Goal: Register for event/course

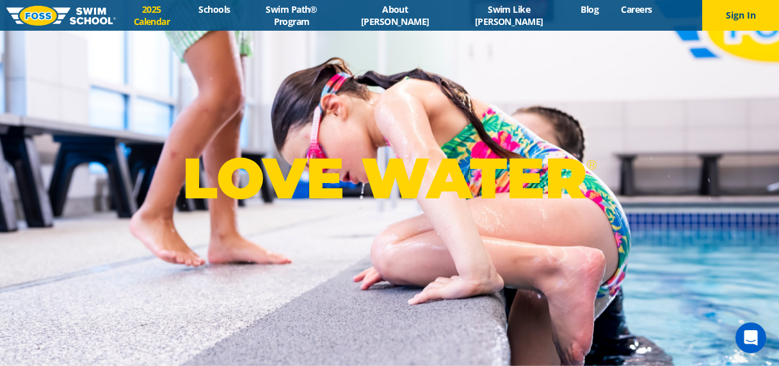
click at [188, 15] on link "2025 Calendar" at bounding box center [152, 15] width 72 height 24
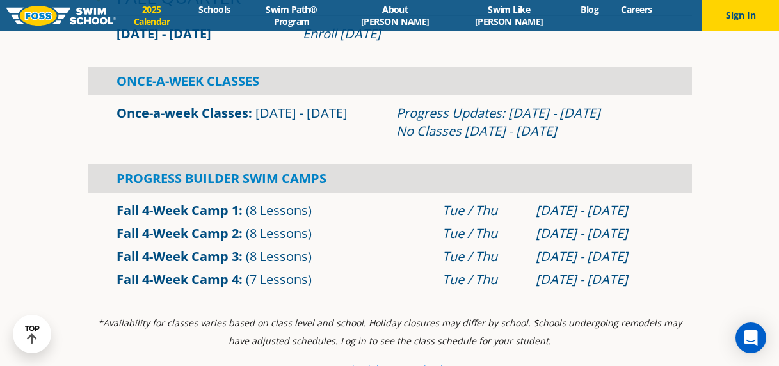
scroll to position [402, 0]
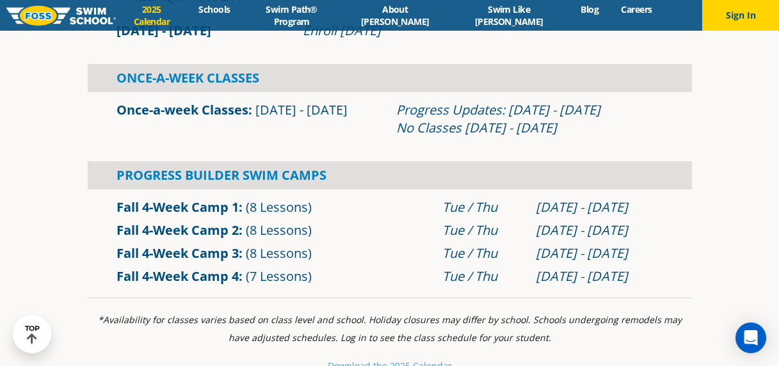
click at [200, 252] on link "Fall 4-Week Camp 3" at bounding box center [178, 253] width 122 height 17
click at [226, 254] on link "Fall 4-Week Camp 3" at bounding box center [178, 253] width 122 height 17
